Goal: Information Seeking & Learning: Learn about a topic

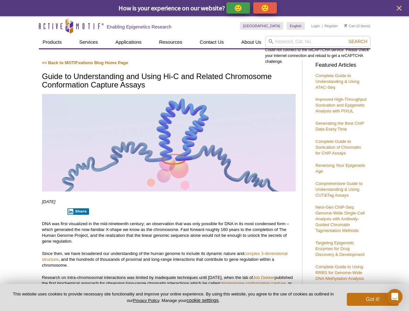
click at [239, 8] on p "🙂" at bounding box center [238, 8] width 8 height 8
click at [266, 8] on span "Give Feedback" at bounding box center [264, 7] width 39 height 7
click at [399, 8] on icon "close" at bounding box center [398, 8] width 5 height 5
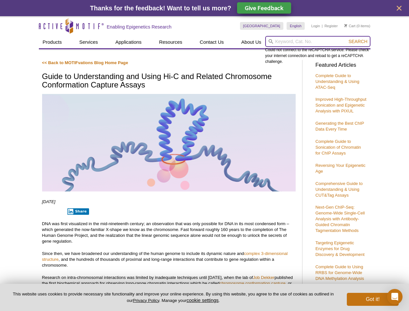
click at [317, 41] on input "search" at bounding box center [317, 41] width 105 height 11
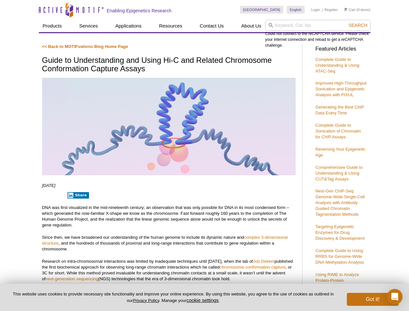
click at [358, 41] on div "Could not connect to the reCAPTCHA service. Please check your internet connecti…" at bounding box center [317, 34] width 105 height 28
click at [77, 211] on p "DNA was first visualized in the mid-nineteenth century; an observation that was…" at bounding box center [168, 216] width 253 height 23
click at [204, 300] on button "cookie settings" at bounding box center [202, 300] width 32 height 6
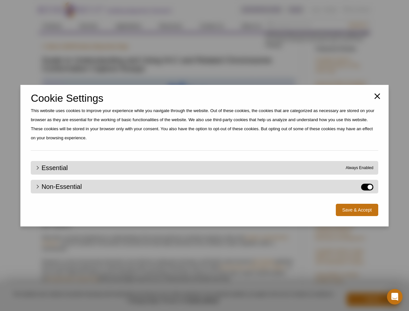
click at [373, 299] on div "Close Cookie Settings This website uses cookies to improve your experience whil…" at bounding box center [204, 155] width 409 height 311
click at [395, 296] on icon "Open Intercom Messenger" at bounding box center [394, 297] width 7 height 8
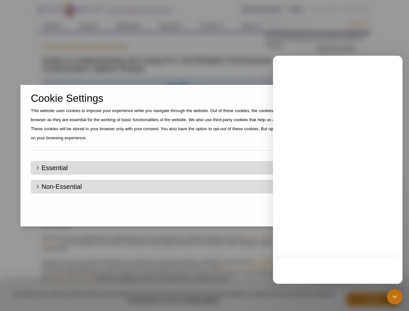
click at [358, 25] on div "Close Cookie Settings This website uses cookies to improve your experience whil…" at bounding box center [204, 155] width 409 height 311
